Goal: Transaction & Acquisition: Purchase product/service

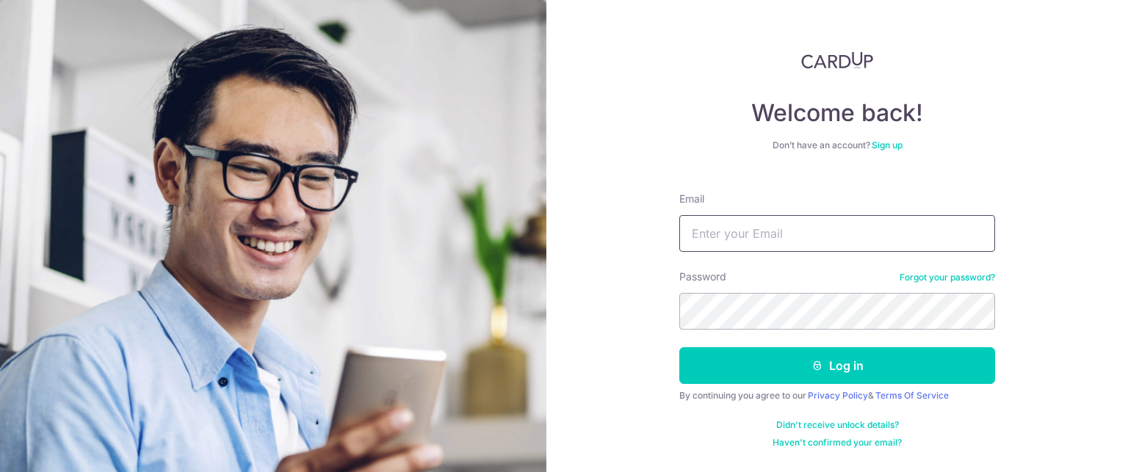
click at [731, 222] on input "Email" at bounding box center [837, 233] width 316 height 37
type input "[EMAIL_ADDRESS][DOMAIN_NAME]"
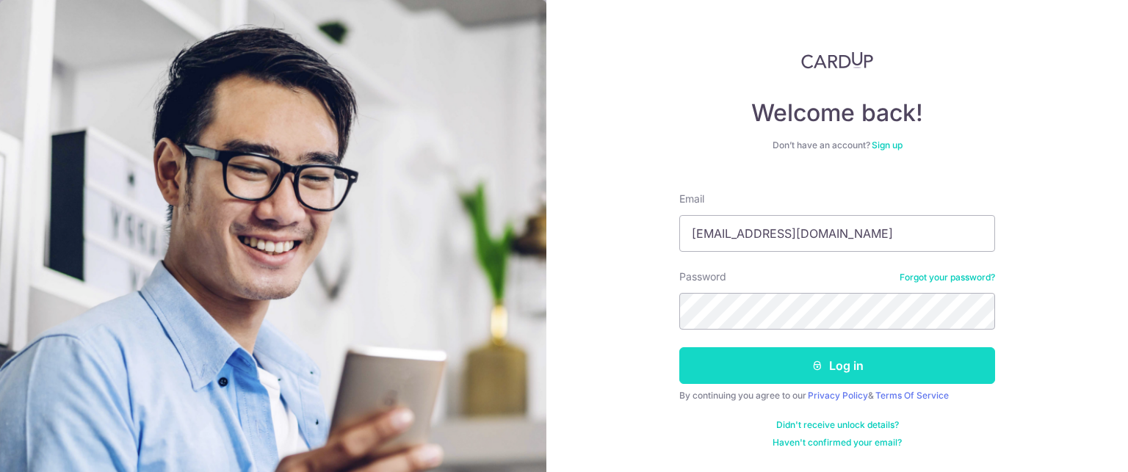
click at [778, 366] on button "Log in" at bounding box center [837, 365] width 316 height 37
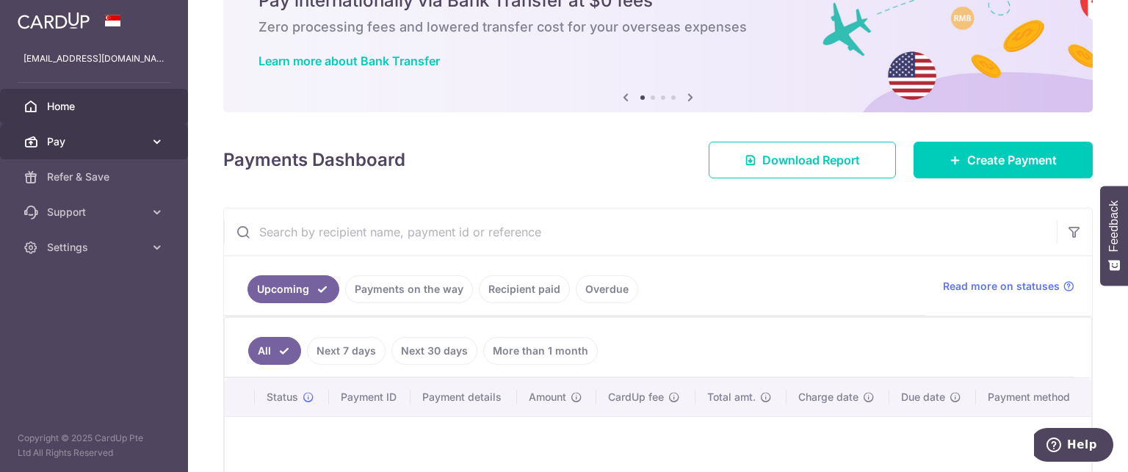
scroll to position [73, 0]
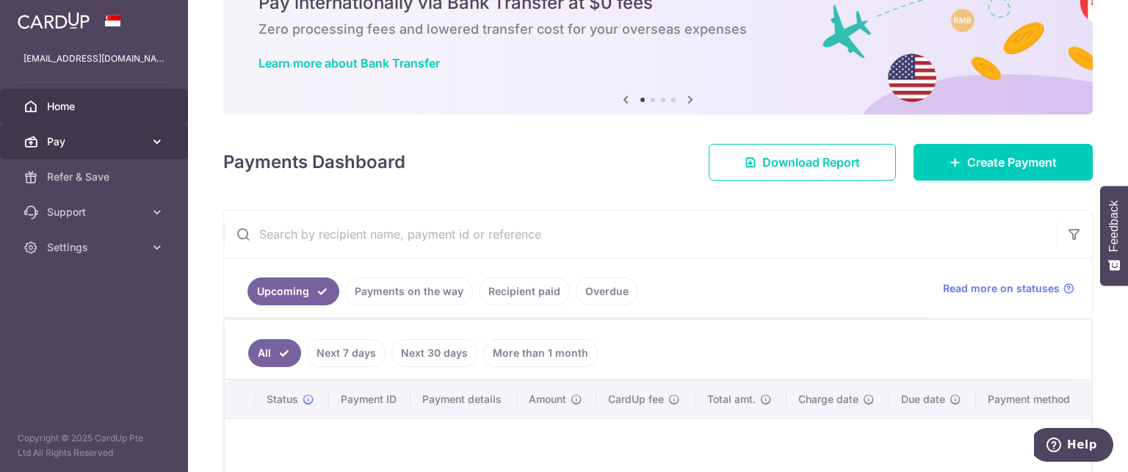
click at [157, 139] on icon at bounding box center [157, 141] width 15 height 15
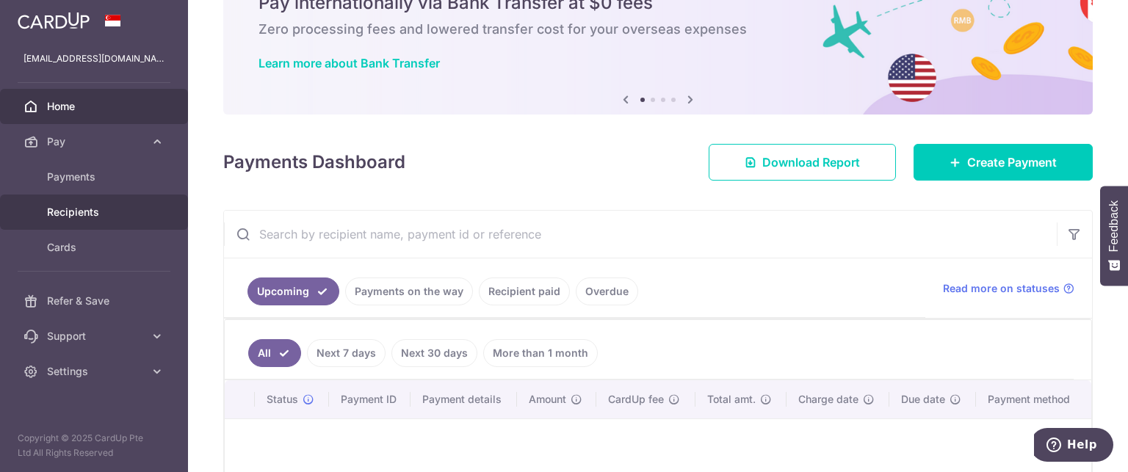
click at [69, 220] on link "Recipients" at bounding box center [94, 212] width 188 height 35
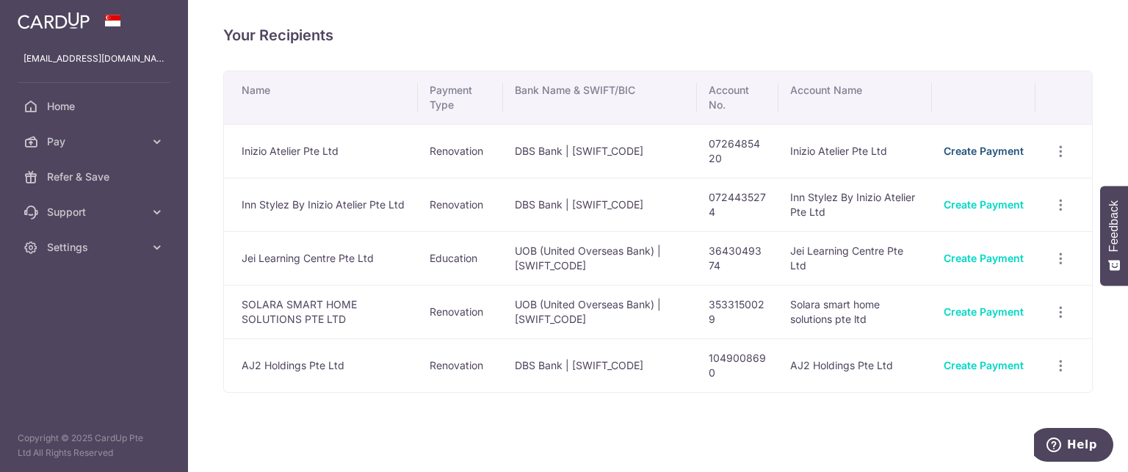
click at [965, 155] on link "Create Payment" at bounding box center [983, 151] width 80 height 12
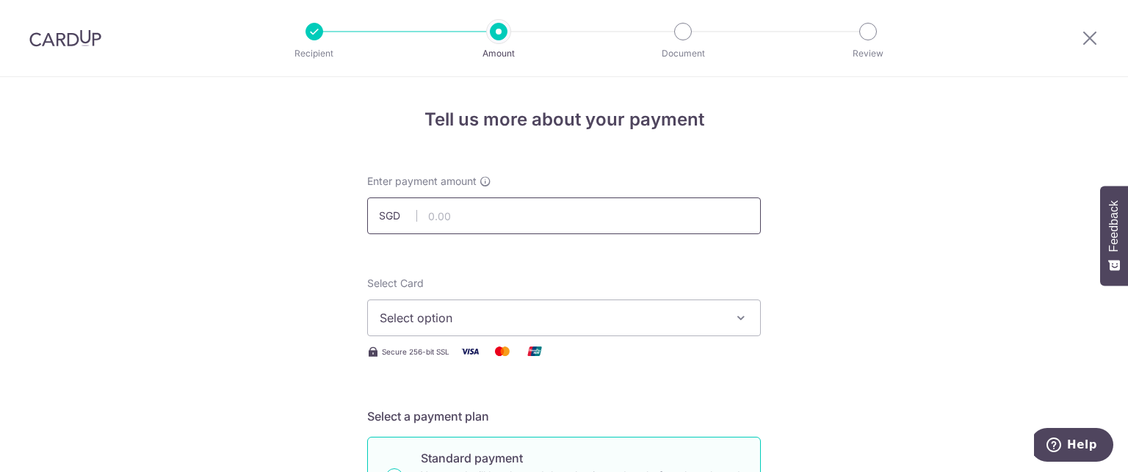
click at [450, 214] on input "text" at bounding box center [564, 216] width 394 height 37
paste input "26129.3165"
click at [499, 328] on button "Select option" at bounding box center [564, 318] width 394 height 37
type input "26,129.31"
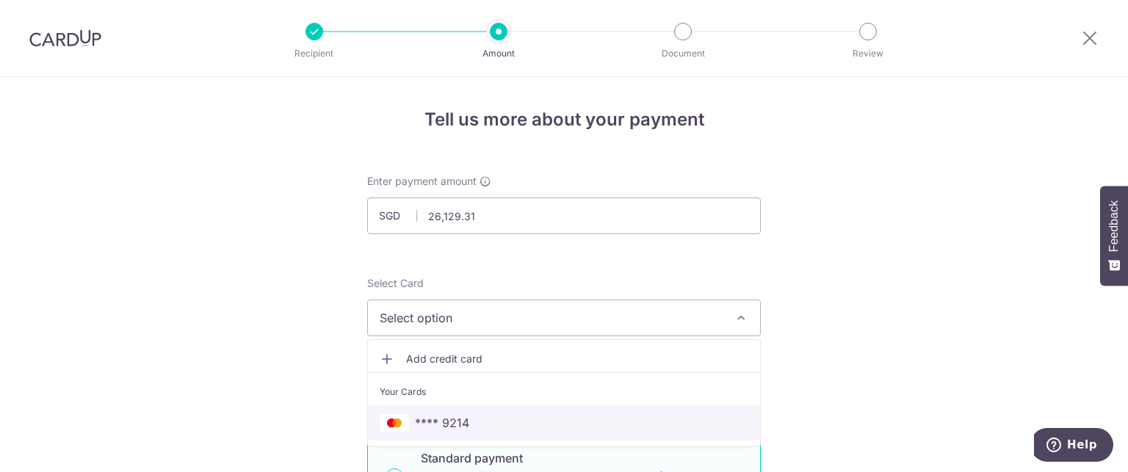
click at [438, 424] on span "**** 9214" at bounding box center [442, 423] width 54 height 18
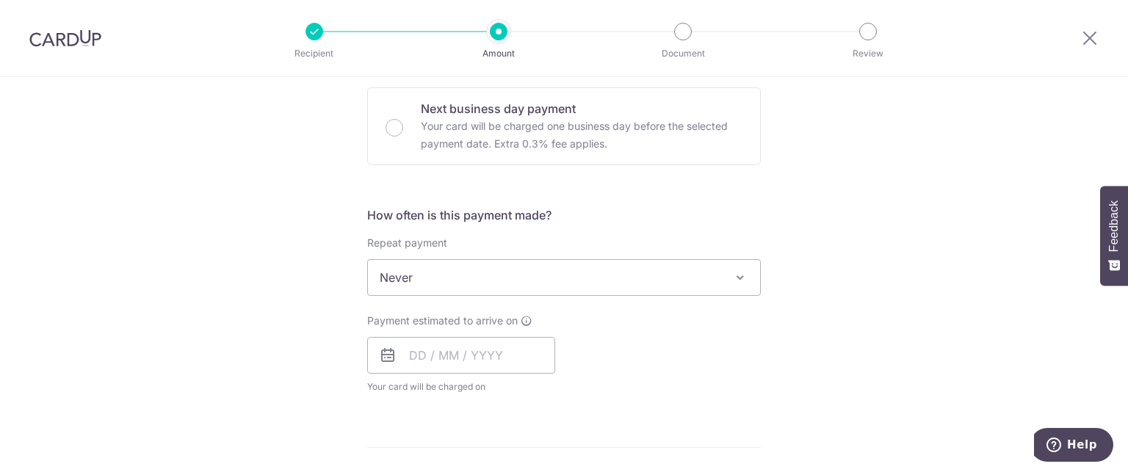
scroll to position [441, 0]
click at [434, 363] on input "text" at bounding box center [461, 354] width 188 height 37
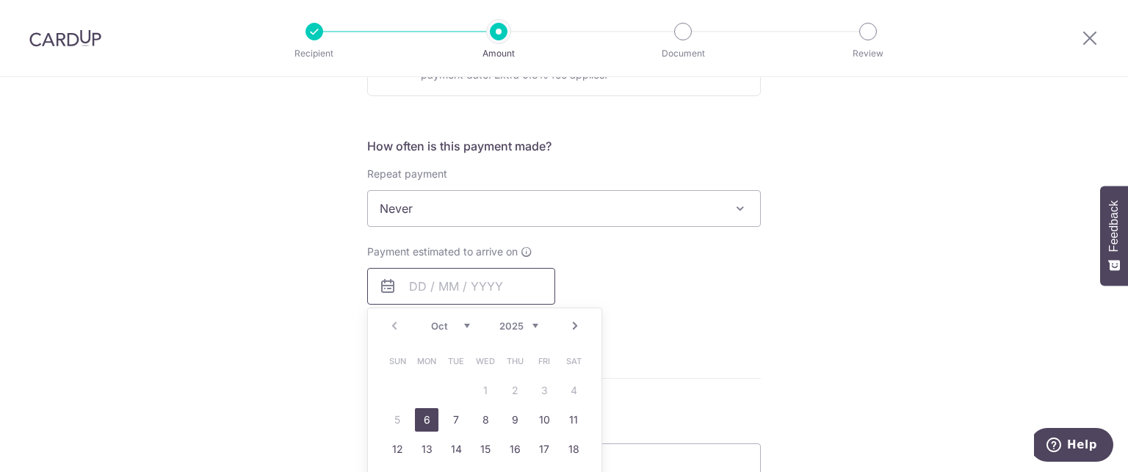
scroll to position [587, 0]
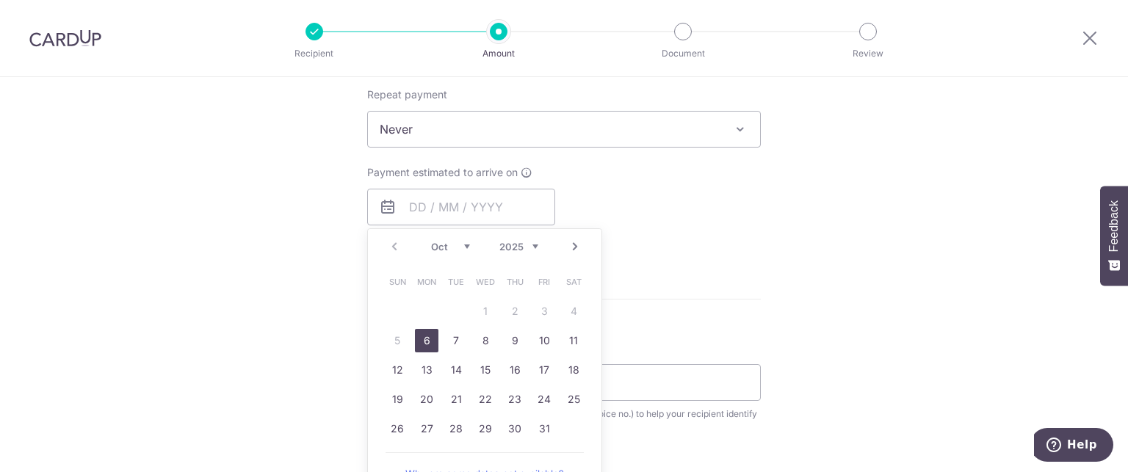
click at [425, 335] on link "6" at bounding box center [426, 340] width 23 height 23
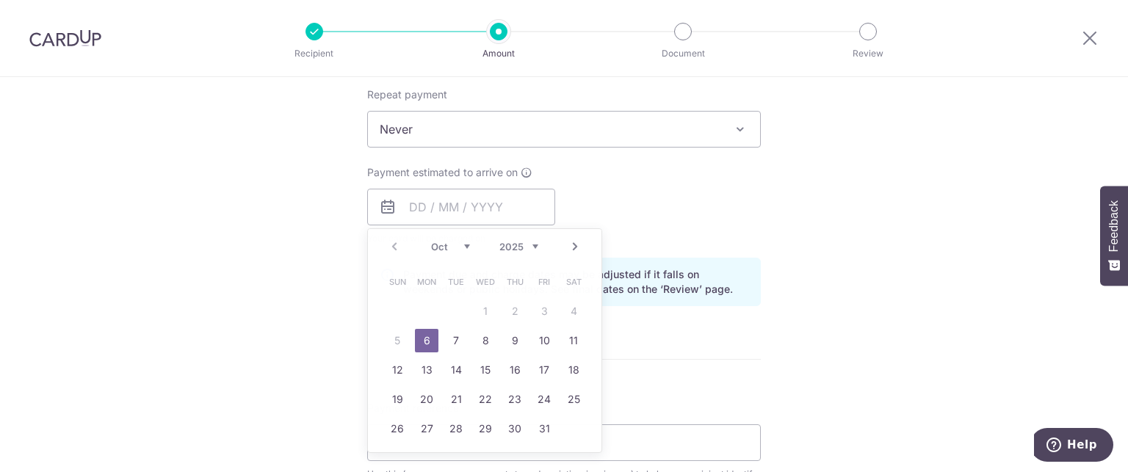
type input "[DATE]"
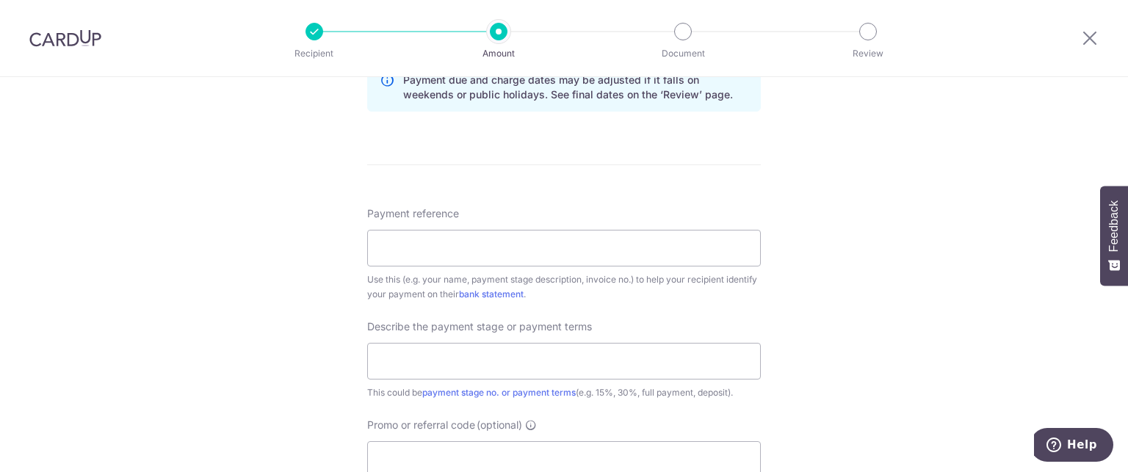
scroll to position [808, 0]
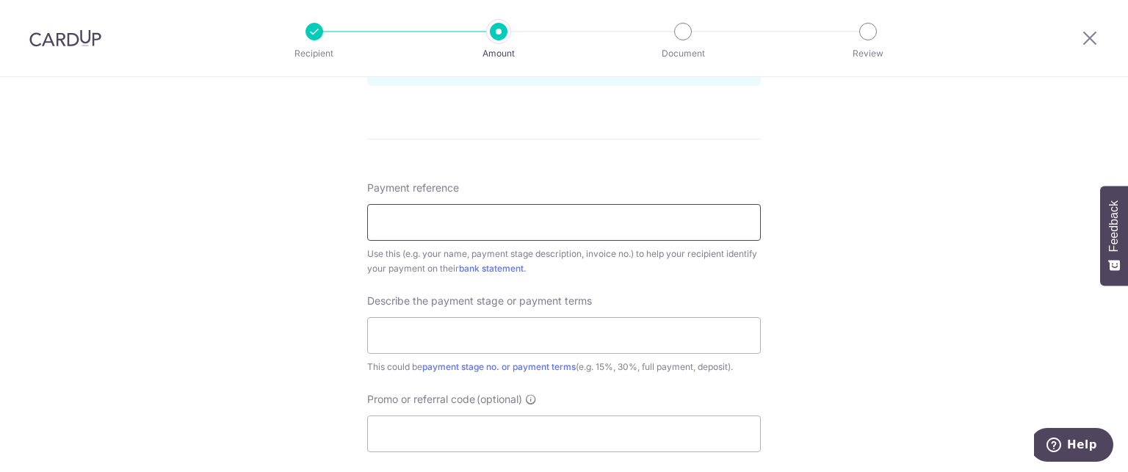
click at [397, 220] on input "Payment reference" at bounding box center [564, 222] width 394 height 37
type input "IA3-IK-2531"
click at [448, 331] on input "text" at bounding box center [564, 335] width 394 height 37
click at [417, 328] on input "text" at bounding box center [564, 335] width 394 height 37
type input "35% dep"
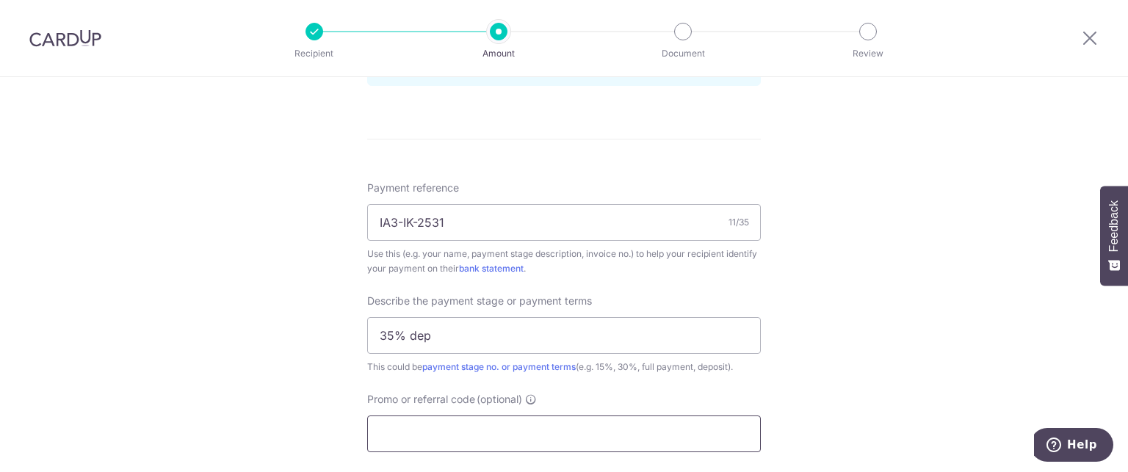
click at [476, 430] on input "Promo or referral code (optional)" at bounding box center [564, 434] width 394 height 37
click at [429, 418] on input "Promo or referral code (optional)" at bounding box center [564, 434] width 394 height 37
paste input "OFF225"
type input "OFF225"
click at [957, 334] on div "Tell us more about your payment Enter payment amount SGD 26,129.31 26129.31 Sel…" at bounding box center [564, 45] width 1128 height 1553
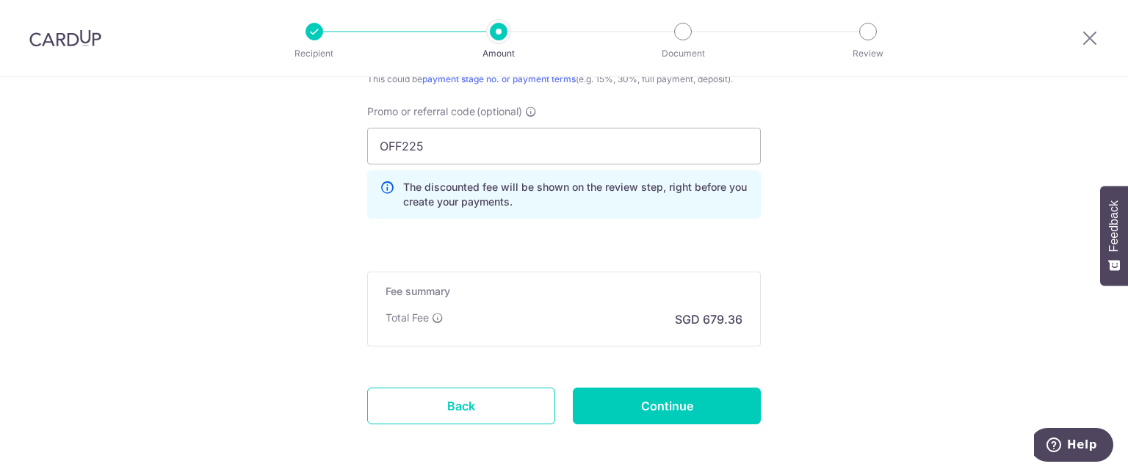
scroll to position [1101, 0]
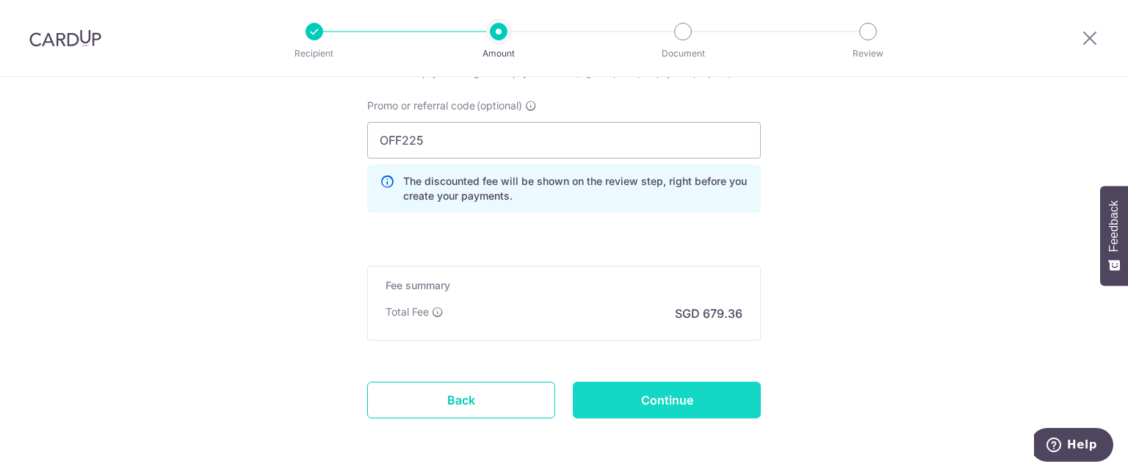
click at [597, 399] on input "Continue" at bounding box center [667, 400] width 188 height 37
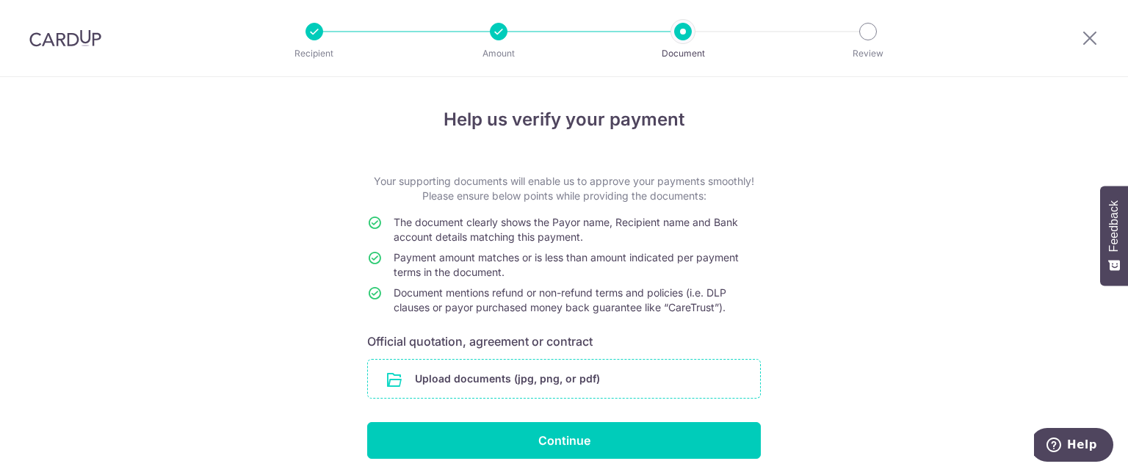
click at [440, 383] on input "file" at bounding box center [564, 379] width 392 height 38
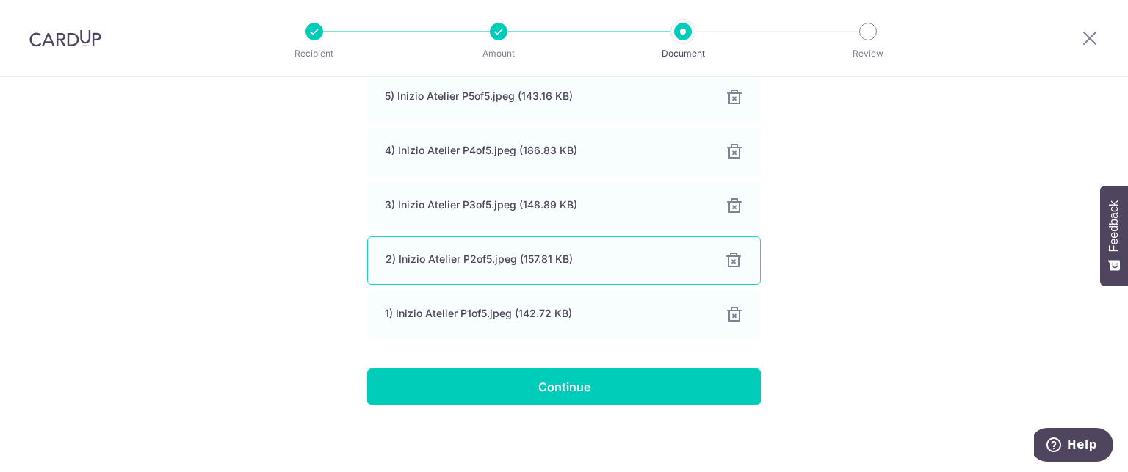
scroll to position [332, 0]
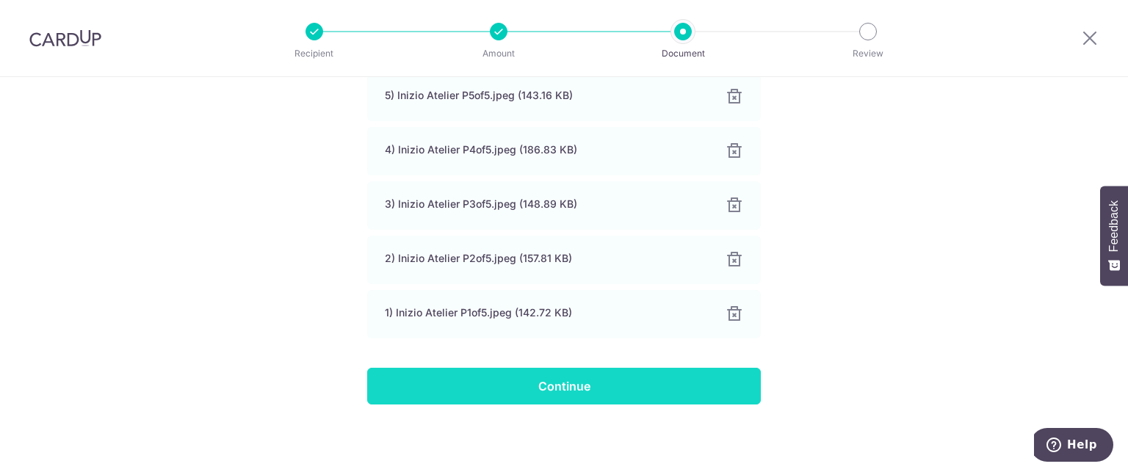
click at [490, 387] on input "Continue" at bounding box center [564, 386] width 394 height 37
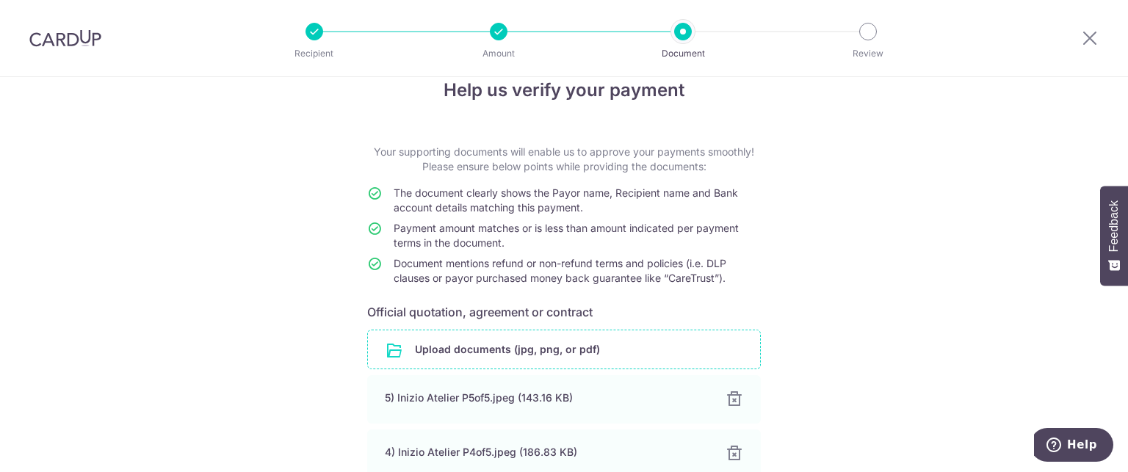
scroll to position [0, 0]
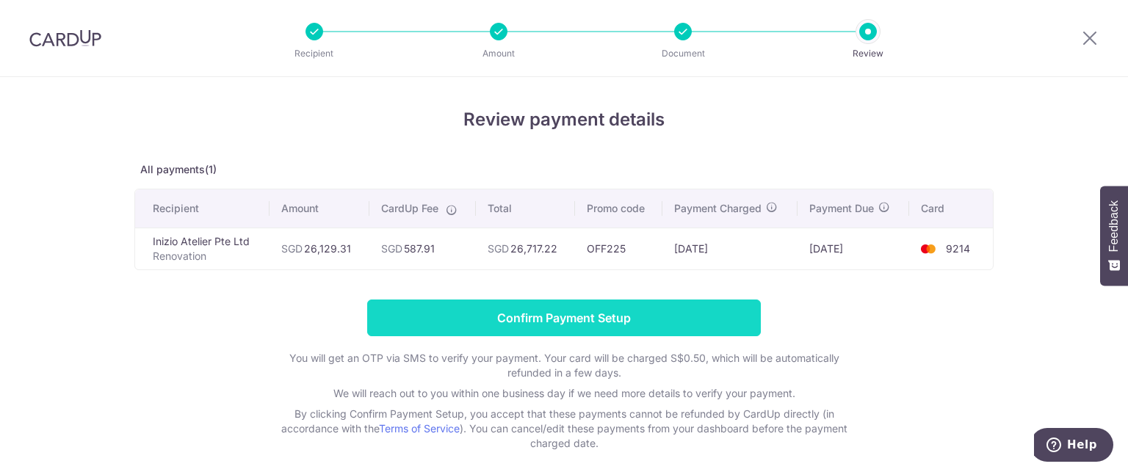
click at [515, 314] on input "Confirm Payment Setup" at bounding box center [564, 318] width 394 height 37
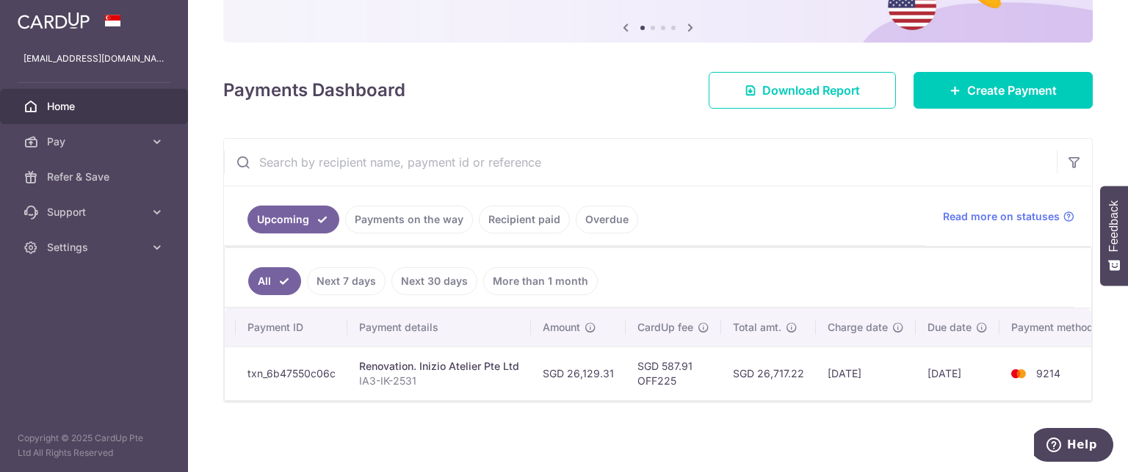
scroll to position [0, 112]
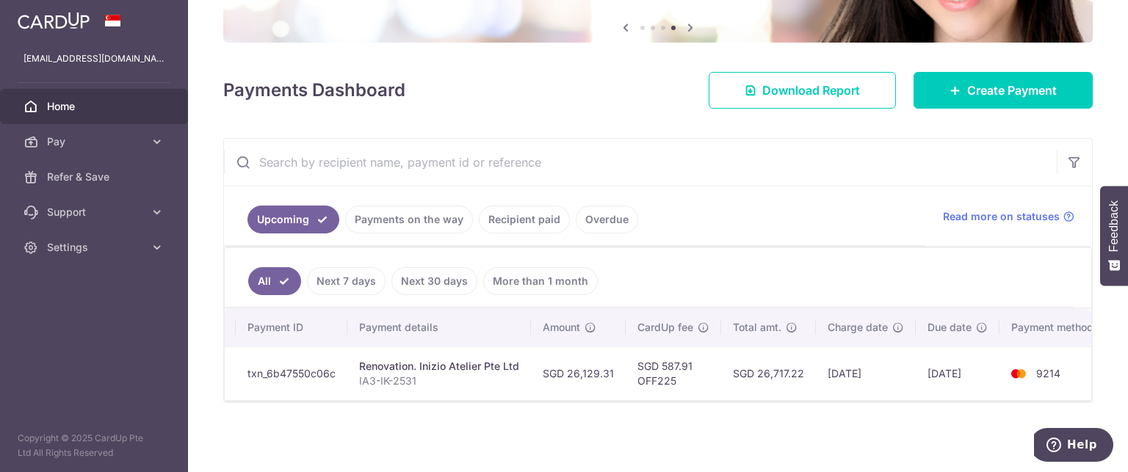
drag, startPoint x: 566, startPoint y: 365, endPoint x: 620, endPoint y: 352, distance: 55.2
click at [617, 366] on td "SGD 26,129.31" at bounding box center [578, 374] width 95 height 54
click at [551, 93] on div "Payments Dashboard Download Report Create Payment" at bounding box center [657, 87] width 869 height 43
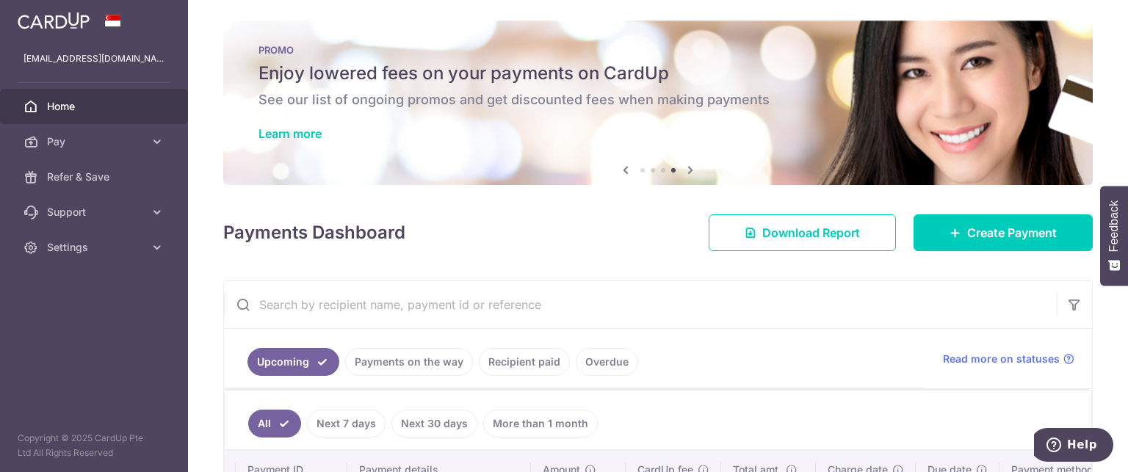
scroll to position [0, 0]
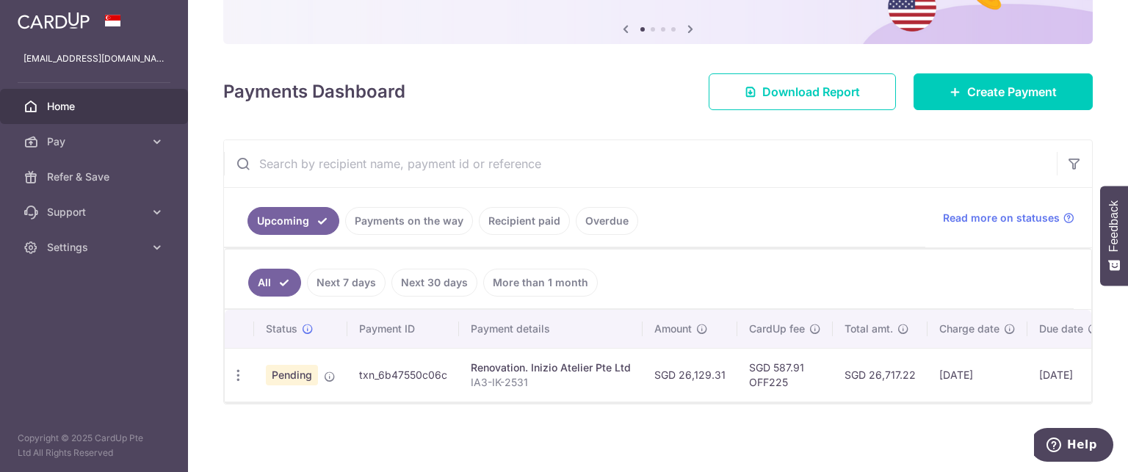
scroll to position [150, 0]
